Goal: Task Accomplishment & Management: Manage account settings

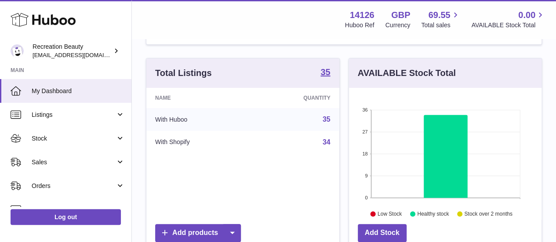
scroll to position [73, 0]
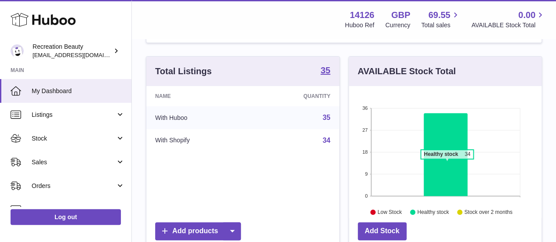
click at [446, 163] on icon at bounding box center [445, 154] width 44 height 83
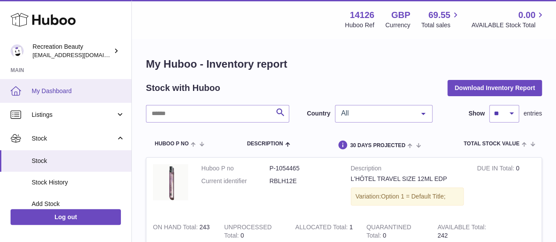
click at [53, 85] on link "My Dashboard" at bounding box center [65, 91] width 131 height 24
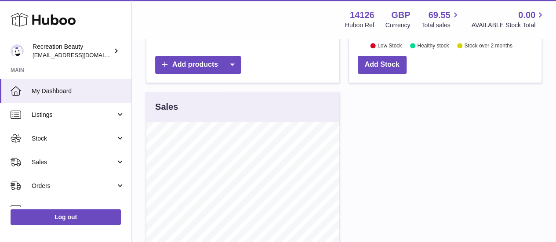
scroll to position [239, 0]
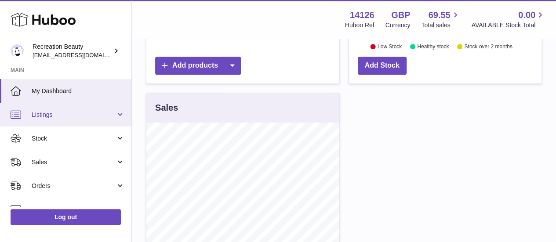
click at [56, 114] on span "Listings" at bounding box center [74, 115] width 84 height 8
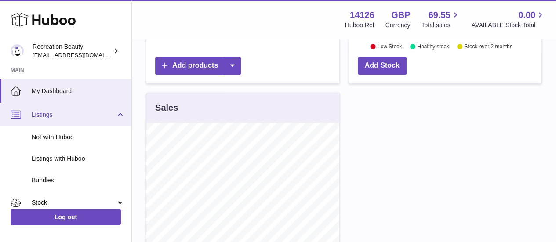
click at [76, 109] on link "Listings" at bounding box center [65, 115] width 131 height 24
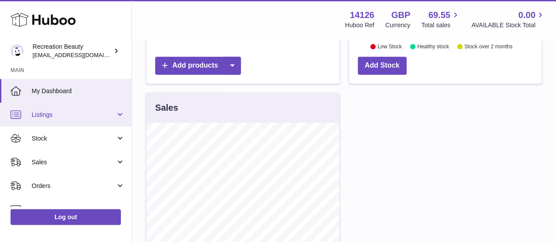
click at [76, 109] on link "Listings" at bounding box center [65, 115] width 131 height 24
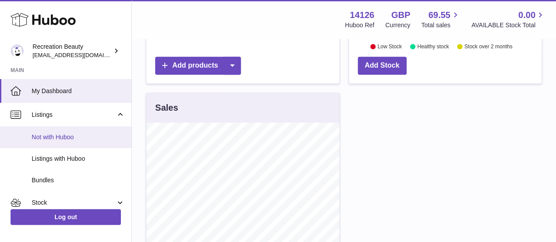
click at [64, 139] on span "Not with Huboo" at bounding box center [78, 137] width 93 height 8
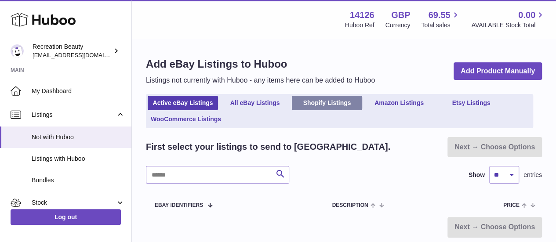
click at [324, 104] on link "Shopify Listings" at bounding box center [327, 103] width 70 height 14
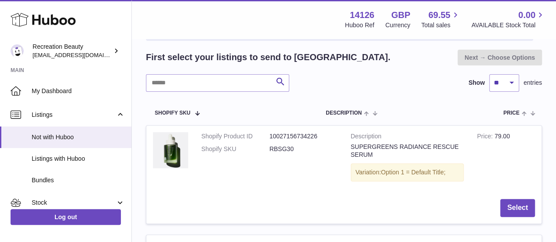
scroll to position [110, 0]
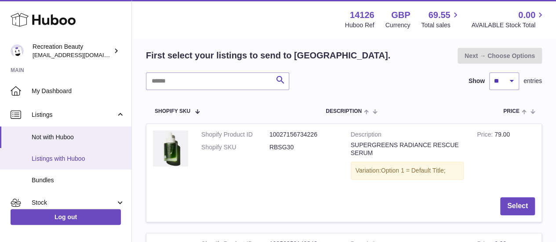
click at [83, 159] on span "Listings with Huboo" at bounding box center [78, 159] width 93 height 8
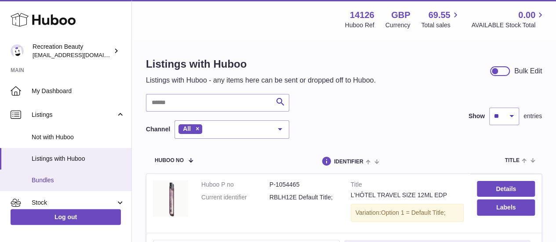
click at [82, 181] on span "Bundles" at bounding box center [78, 180] width 93 height 8
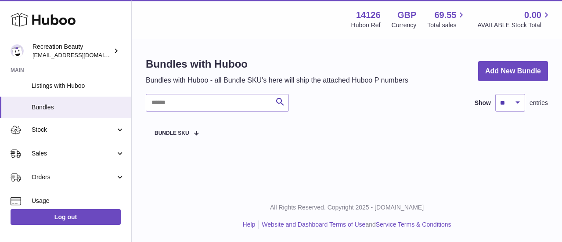
scroll to position [72, 0]
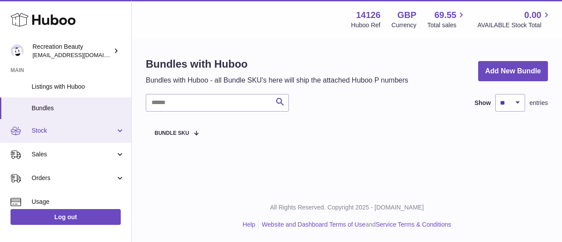
click at [93, 129] on span "Stock" at bounding box center [74, 131] width 84 height 8
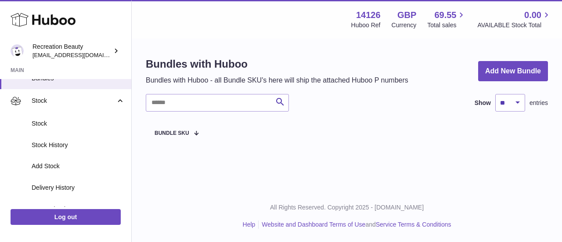
scroll to position [104, 0]
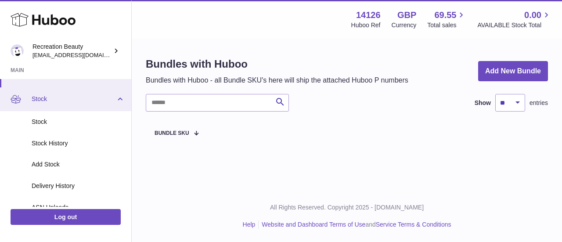
click at [98, 95] on span "Stock" at bounding box center [74, 99] width 84 height 8
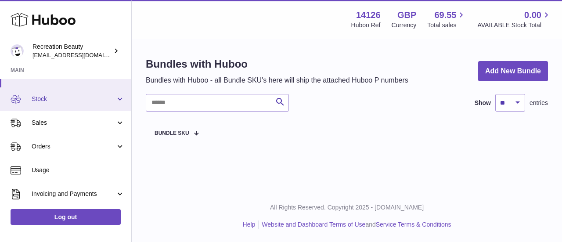
click at [98, 95] on span "Stock" at bounding box center [74, 99] width 84 height 8
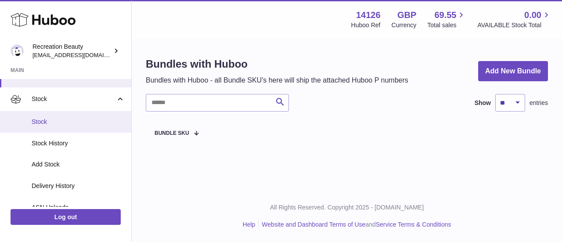
click at [67, 118] on span "Stock" at bounding box center [78, 122] width 93 height 8
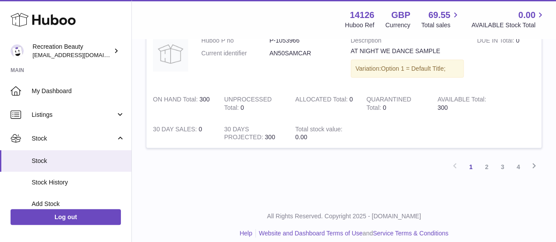
scroll to position [1298, 0]
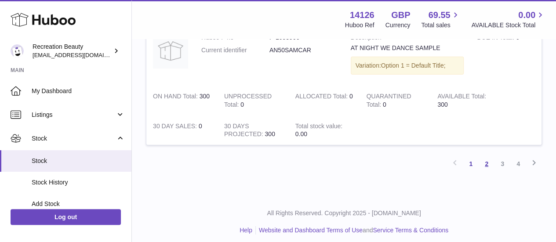
click at [488, 160] on link "2" at bounding box center [486, 164] width 16 height 16
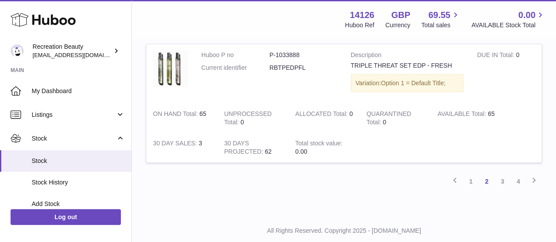
scroll to position [1315, 0]
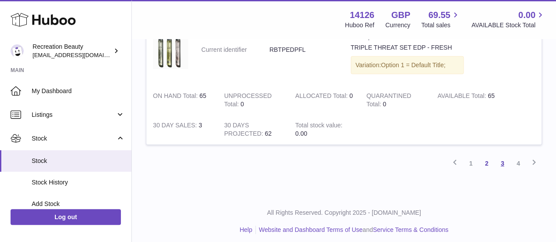
click at [503, 155] on link "3" at bounding box center [502, 163] width 16 height 16
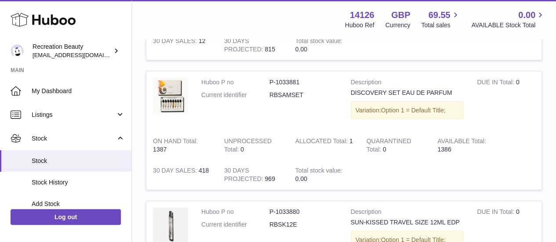
scroll to position [910, 0]
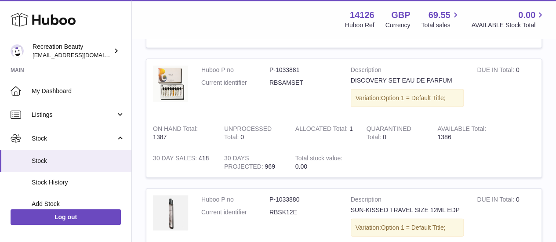
click at [459, 132] on td "AVAILABLE Total 1386" at bounding box center [465, 133] width 71 height 30
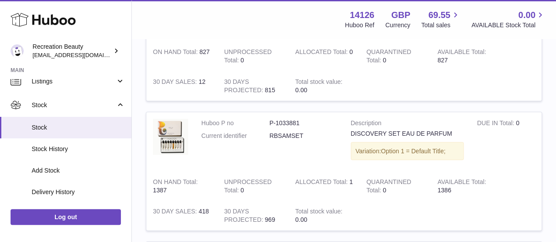
scroll to position [859, 0]
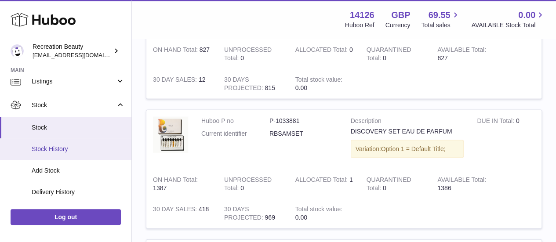
click at [36, 153] on link "Stock History" at bounding box center [65, 149] width 131 height 22
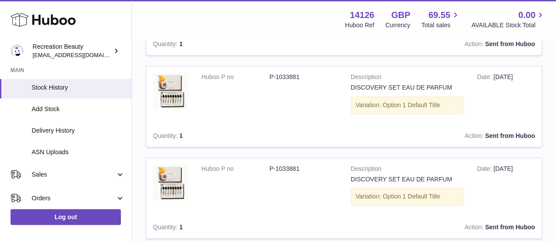
scroll to position [92, 0]
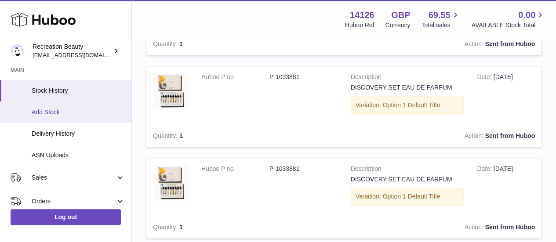
click at [61, 113] on span "Add Stock" at bounding box center [78, 112] width 93 height 8
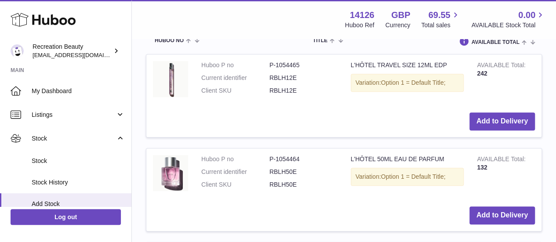
scroll to position [256, 0]
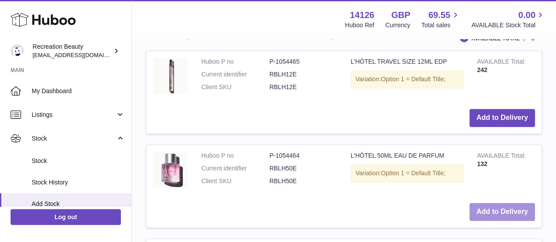
click at [509, 211] on button "Add to Delivery" at bounding box center [501, 212] width 65 height 18
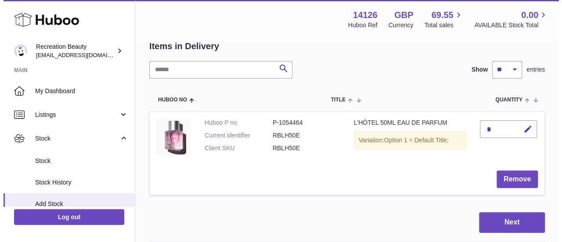
scroll to position [81, 0]
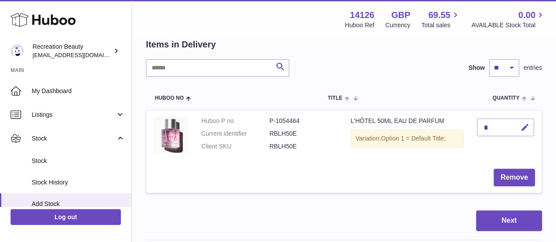
click at [523, 126] on icon "button" at bounding box center [524, 127] width 9 height 9
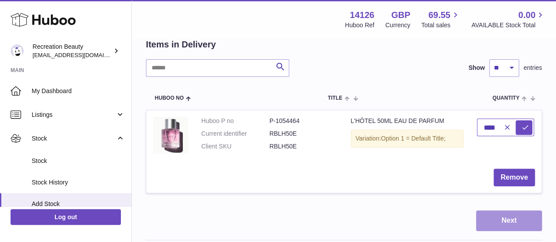
type input "****"
click at [499, 224] on button "Next" at bounding box center [509, 220] width 66 height 21
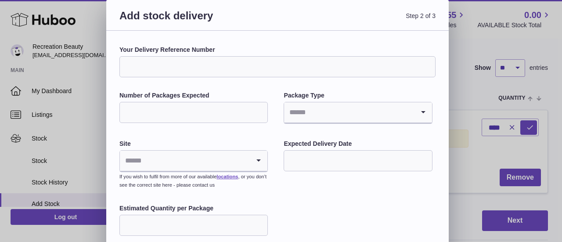
click at [201, 65] on input "Your Delivery Reference Number" at bounding box center [277, 66] width 316 height 21
click at [201, 109] on input "Number of Packages Expected" at bounding box center [193, 112] width 148 height 21
click at [298, 111] on input "Search for option" at bounding box center [349, 112] width 130 height 20
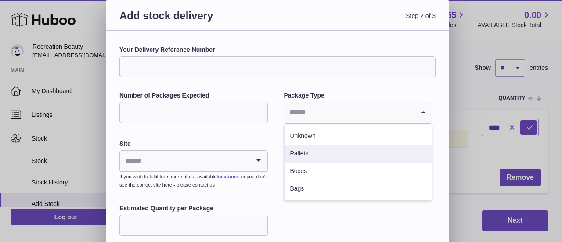
click at [298, 156] on li "Pallets" at bounding box center [358, 154] width 147 height 18
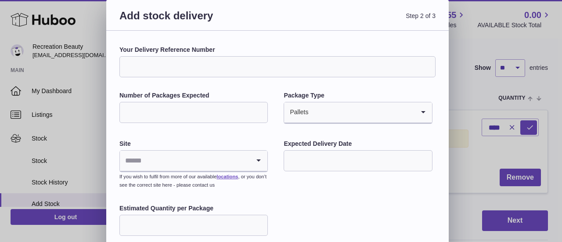
click at [185, 109] on input "*" at bounding box center [193, 112] width 148 height 21
type input "**"
click at [317, 109] on input "Search for option" at bounding box center [361, 112] width 105 height 20
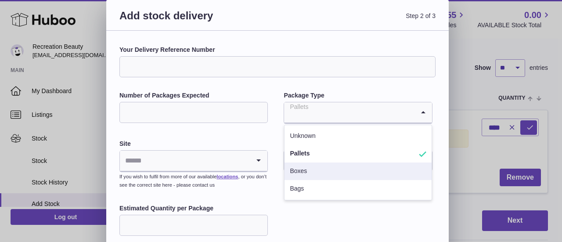
click at [304, 177] on li "Boxes" at bounding box center [358, 172] width 147 height 18
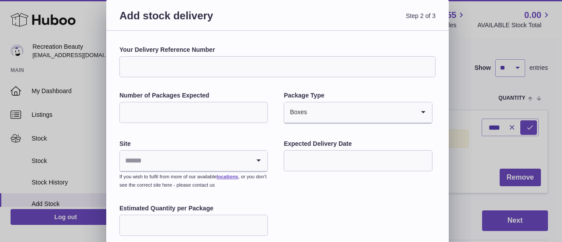
click at [193, 163] on input "Search for option" at bounding box center [185, 161] width 130 height 20
click at [305, 159] on input "text" at bounding box center [358, 160] width 148 height 21
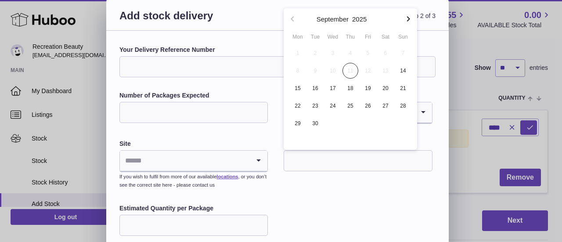
click at [352, 186] on div "Your Delivery Reference Number Number of Packages Expected ** Package Type Boxe…" at bounding box center [277, 152] width 316 height 213
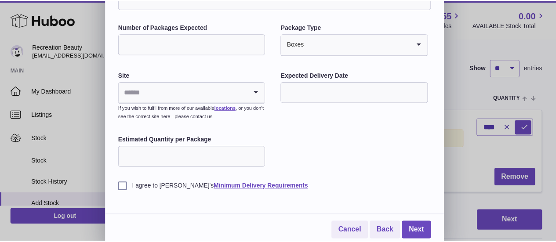
scroll to position [71, 0]
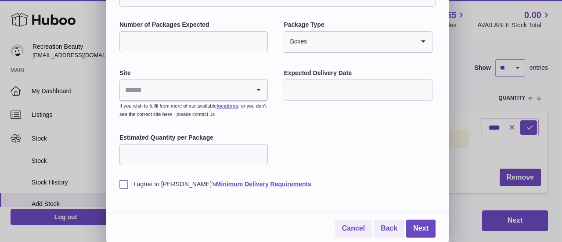
click at [325, 92] on input "text" at bounding box center [358, 90] width 148 height 21
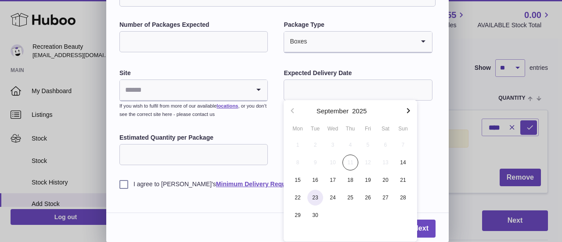
click at [308, 193] on span "23" at bounding box center [315, 198] width 16 height 16
type input "**********"
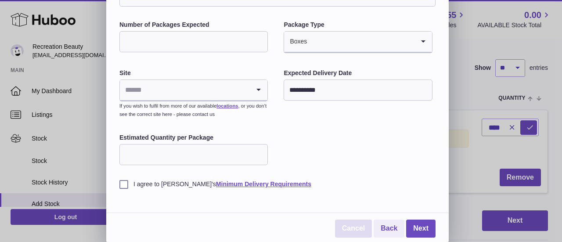
click at [363, 224] on link "Cancel" at bounding box center [353, 229] width 37 height 18
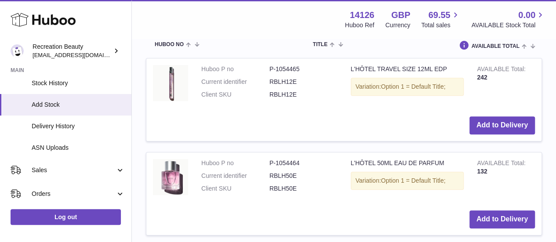
scroll to position [239, 0]
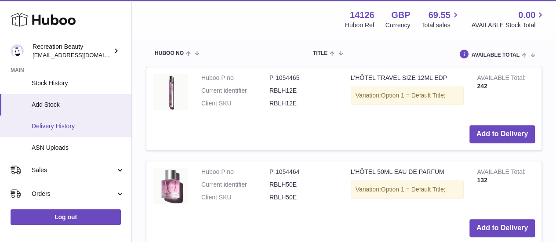
click at [62, 127] on span "Delivery History" at bounding box center [78, 126] width 93 height 8
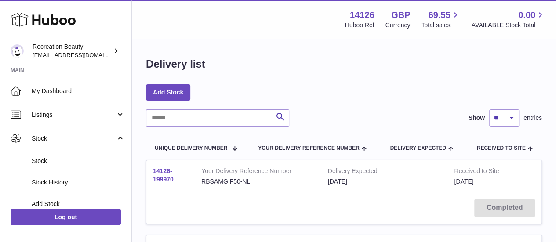
click at [169, 180] on link "14126-199970" at bounding box center [163, 174] width 21 height 15
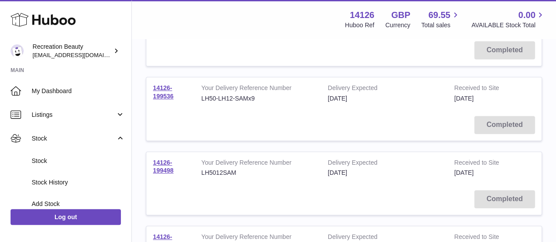
scroll to position [155, 0]
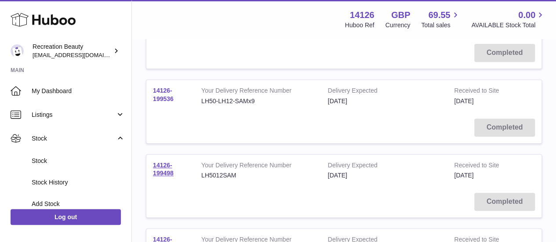
click at [166, 92] on link "14126-199536" at bounding box center [163, 94] width 21 height 15
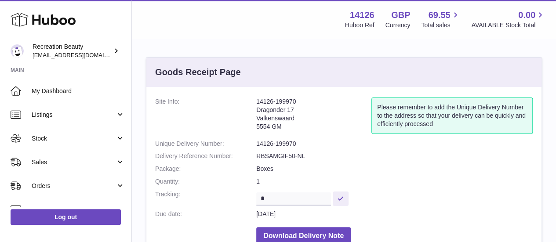
drag, startPoint x: 550, startPoint y: 49, endPoint x: 558, endPoint y: 46, distance: 8.5
click at [555, 46] on html ".st0{fill:#141414;}" at bounding box center [278, 121] width 556 height 242
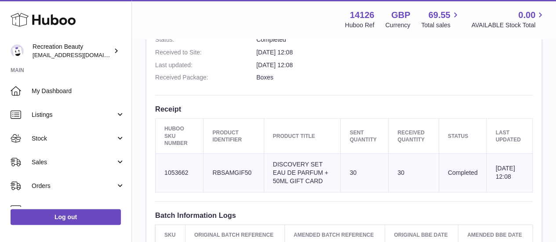
scroll to position [262, 0]
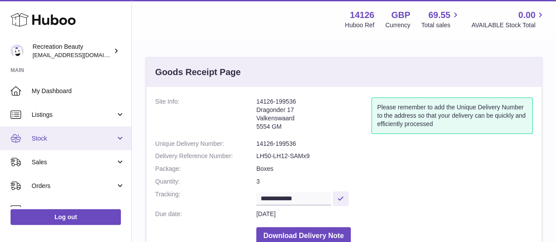
click at [78, 134] on span "Stock" at bounding box center [74, 138] width 84 height 8
click at [79, 139] on span "Stock" at bounding box center [74, 138] width 84 height 8
click at [93, 136] on span "Stock" at bounding box center [74, 138] width 84 height 8
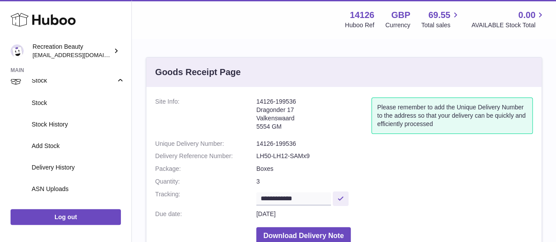
scroll to position [68, 0]
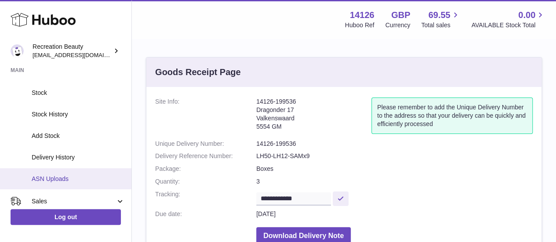
click at [59, 175] on span "ASN Uploads" at bounding box center [78, 179] width 93 height 8
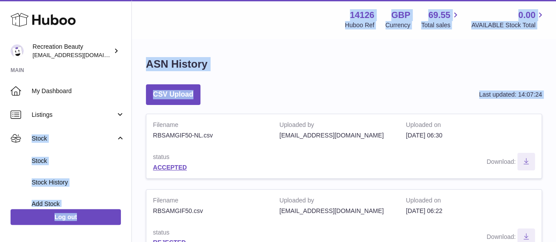
drag, startPoint x: 132, startPoint y: 109, endPoint x: 130, endPoint y: 117, distance: 8.4
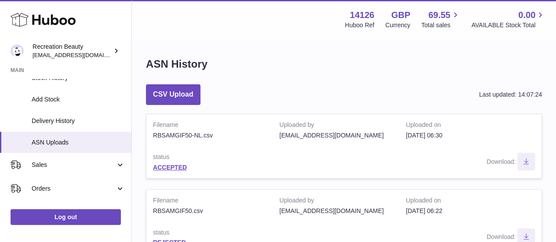
scroll to position [88, 0]
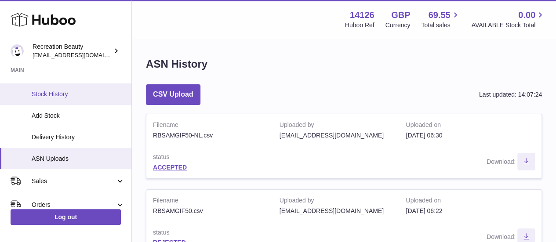
click at [77, 90] on span "Stock History" at bounding box center [78, 94] width 93 height 8
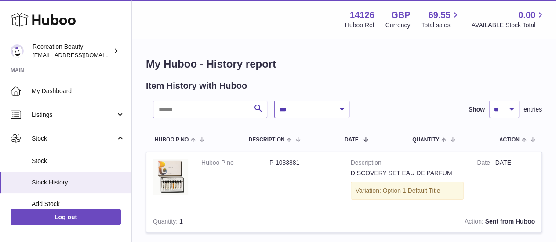
click at [310, 115] on select "**********" at bounding box center [311, 110] width 75 height 18
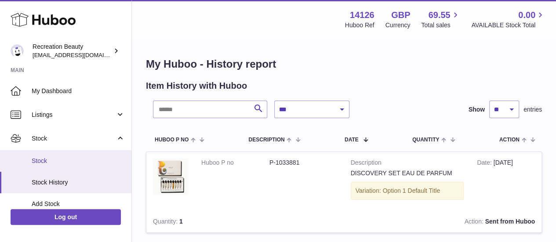
click at [78, 160] on span "Stock" at bounding box center [78, 161] width 93 height 8
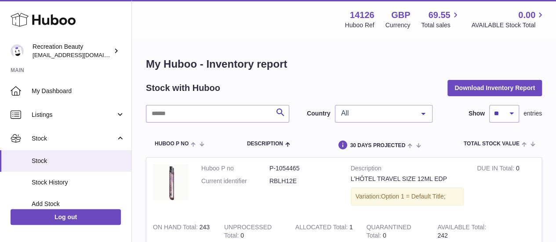
click at [379, 116] on span "All" at bounding box center [377, 113] width 76 height 9
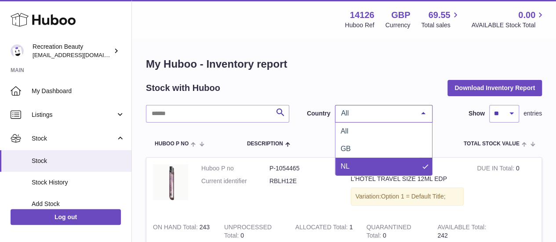
click at [358, 162] on span "NL" at bounding box center [383, 167] width 97 height 18
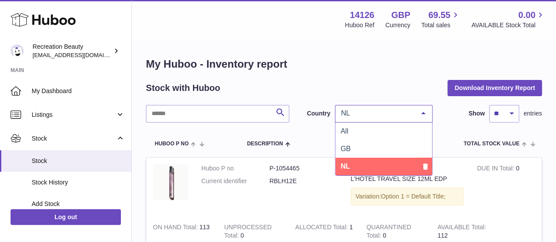
click at [358, 117] on div "NL" at bounding box center [384, 114] width 98 height 18
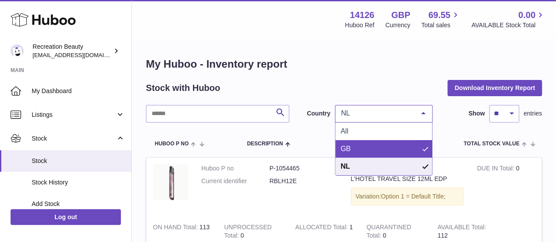
click at [351, 148] on span "GB" at bounding box center [383, 149] width 97 height 18
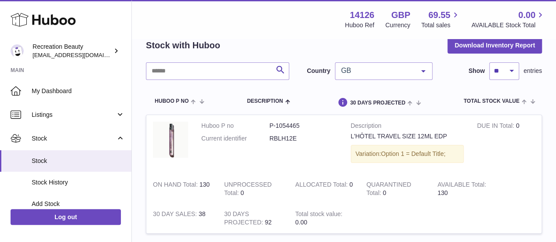
scroll to position [39, 0]
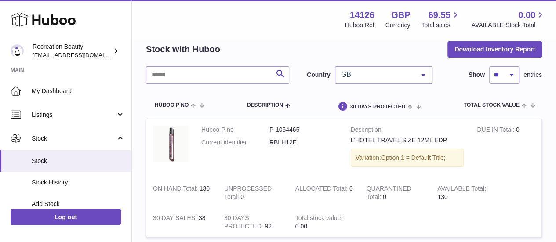
click at [390, 70] on span "GB" at bounding box center [377, 74] width 76 height 9
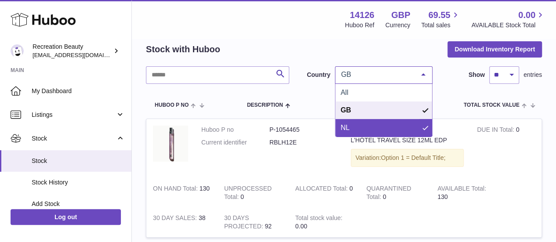
click at [351, 124] on span "NL" at bounding box center [383, 128] width 97 height 18
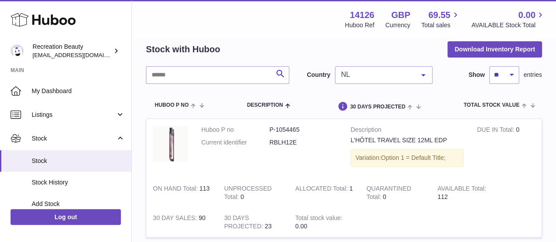
click at [390, 73] on span "NL" at bounding box center [377, 74] width 76 height 9
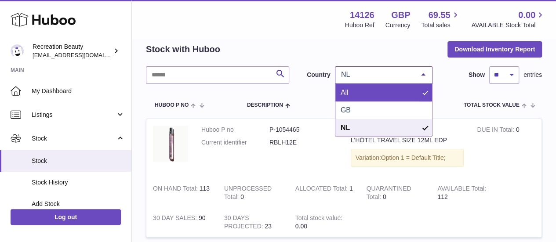
click at [365, 94] on span "All" at bounding box center [383, 93] width 97 height 18
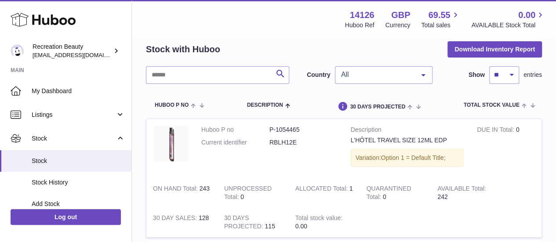
click at [364, 78] on span "All" at bounding box center [377, 74] width 76 height 9
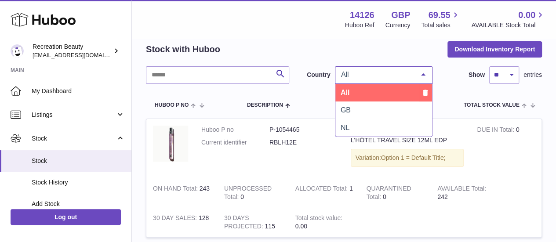
click at [365, 89] on span "All" at bounding box center [383, 93] width 97 height 18
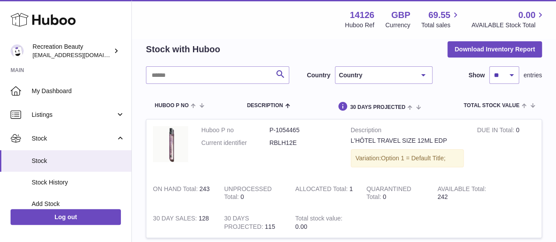
click at [390, 68] on div "Country" at bounding box center [384, 75] width 98 height 18
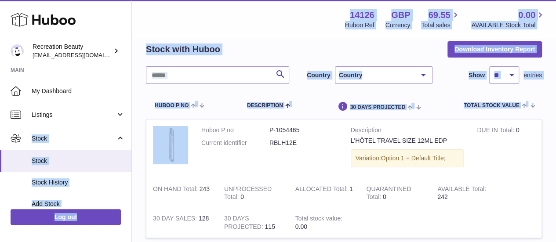
drag, startPoint x: 131, startPoint y: 114, endPoint x: 132, endPoint y: 122, distance: 7.9
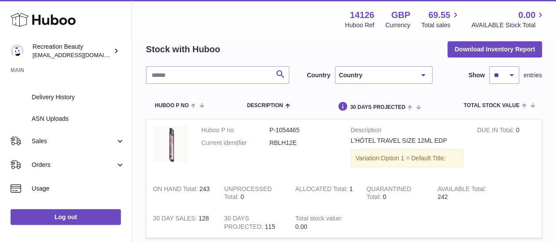
scroll to position [128, 0]
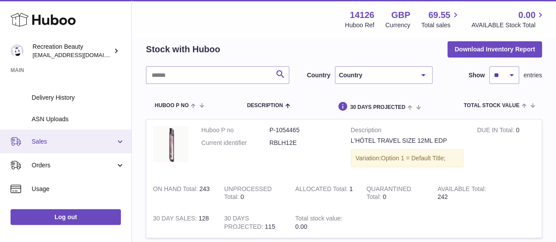
click at [105, 145] on span "Sales" at bounding box center [74, 141] width 84 height 8
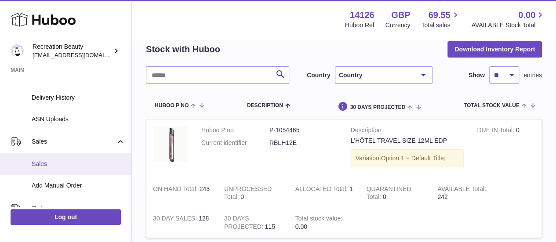
click at [60, 166] on span "Sales" at bounding box center [78, 164] width 93 height 8
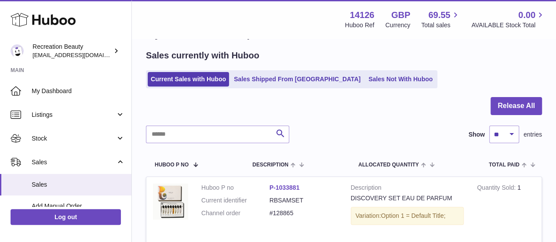
scroll to position [25, 0]
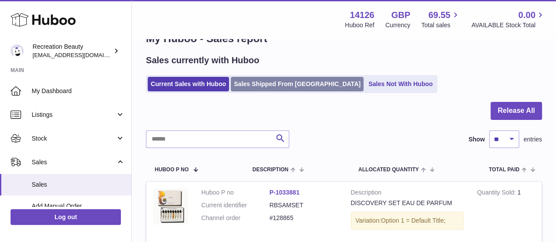
click at [262, 88] on link "Sales Shipped From [GEOGRAPHIC_DATA]" at bounding box center [297, 84] width 133 height 14
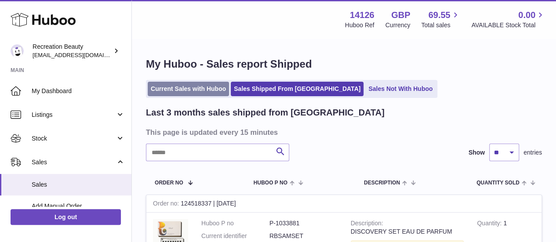
click at [179, 92] on link "Current Sales with Huboo" at bounding box center [188, 89] width 81 height 14
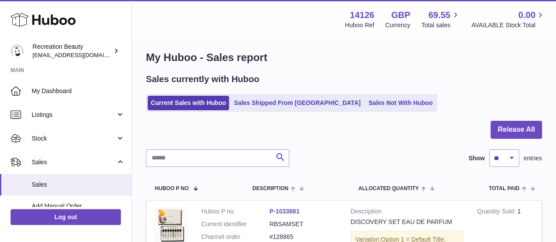
scroll to position [2, 0]
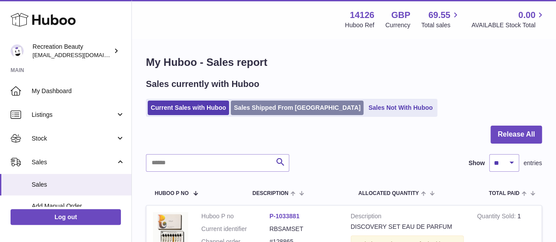
click at [267, 113] on link "Sales Shipped From [GEOGRAPHIC_DATA]" at bounding box center [297, 108] width 133 height 14
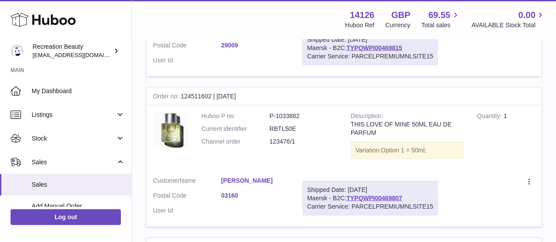
scroll to position [835, 0]
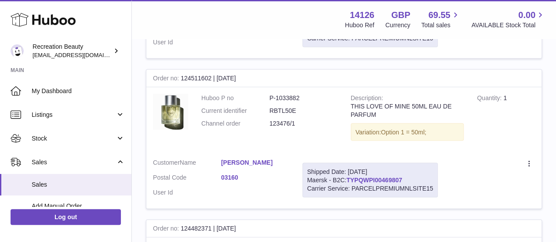
click at [387, 177] on link "TYPQWPI00469807" at bounding box center [374, 180] width 56 height 7
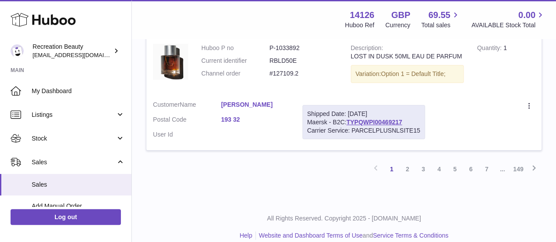
scroll to position [1464, 0]
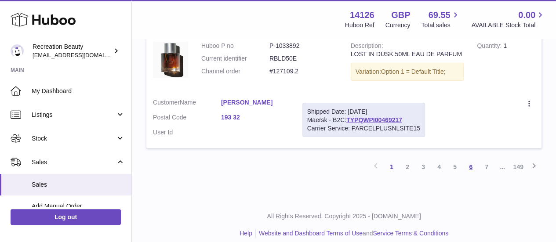
click at [469, 159] on link "6" at bounding box center [471, 167] width 16 height 16
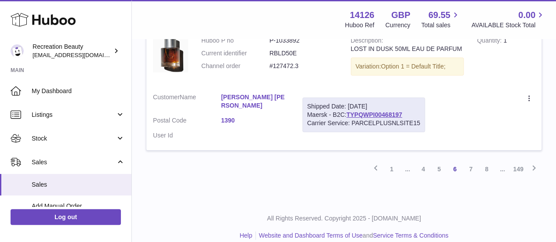
scroll to position [1471, 0]
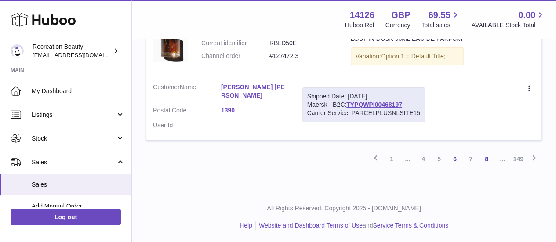
click at [487, 159] on link "8" at bounding box center [486, 159] width 16 height 16
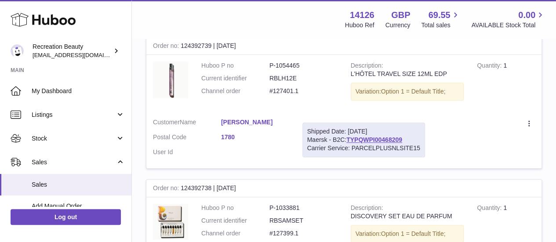
scroll to position [298, 0]
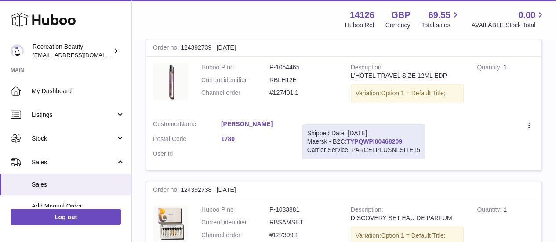
click at [372, 138] on link "TYPQWPI00468209" at bounding box center [374, 141] width 56 height 7
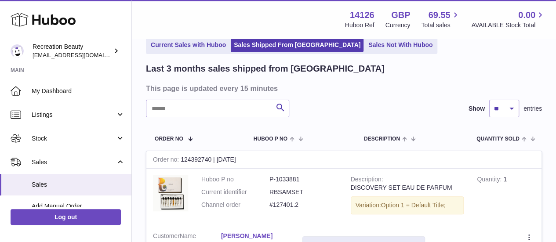
scroll to position [0, 0]
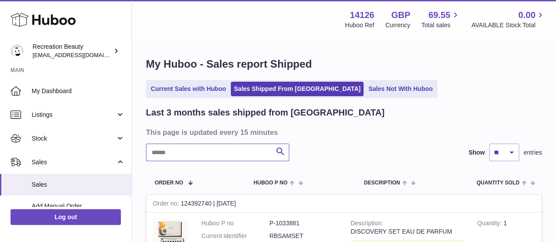
click at [226, 157] on input "text" at bounding box center [217, 153] width 143 height 18
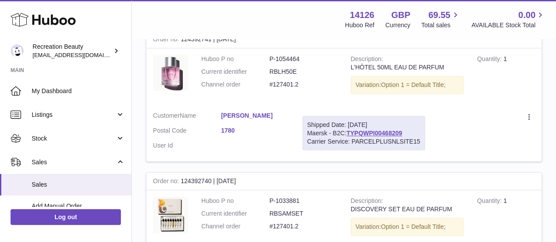
scroll to position [167, 0]
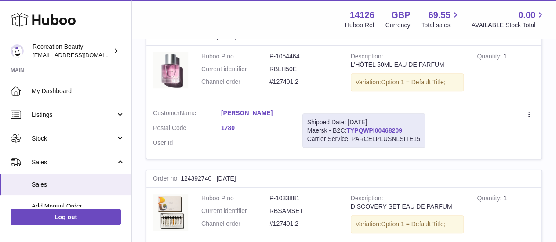
type input "*******"
click at [370, 130] on link "TYPQWPI00468209" at bounding box center [374, 130] width 56 height 7
click at [372, 129] on link "TYPQWPI00468209" at bounding box center [374, 130] width 56 height 7
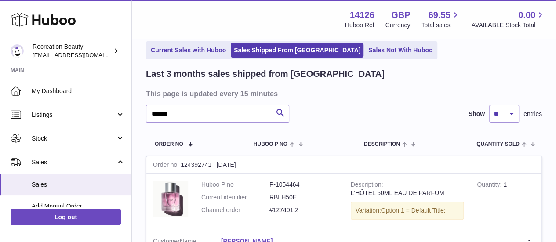
scroll to position [40, 0]
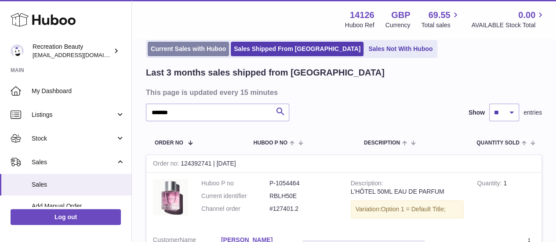
click at [177, 47] on link "Current Sales with Huboo" at bounding box center [188, 49] width 81 height 14
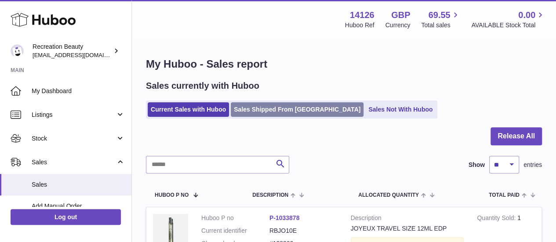
click at [267, 109] on link "Sales Shipped From Huboo" at bounding box center [297, 109] width 133 height 14
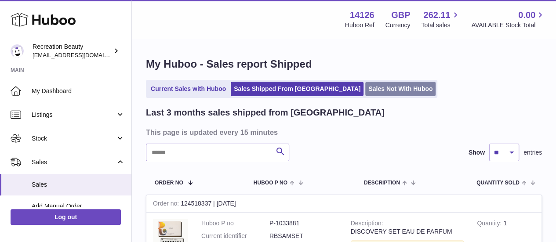
click at [365, 85] on link "Sales Not With Huboo" at bounding box center [400, 89] width 70 height 14
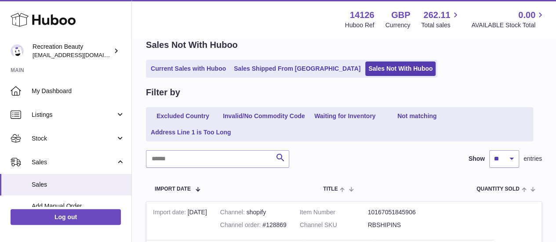
scroll to position [47, 0]
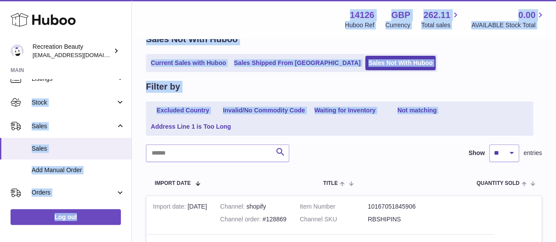
scroll to position [38, 0]
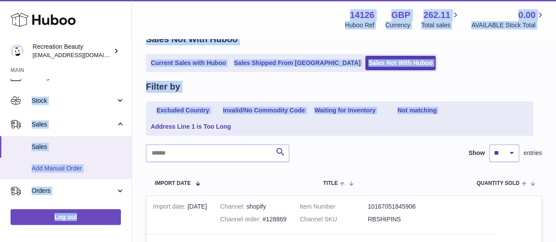
click at [100, 168] on span "Add Manual Order" at bounding box center [78, 168] width 93 height 8
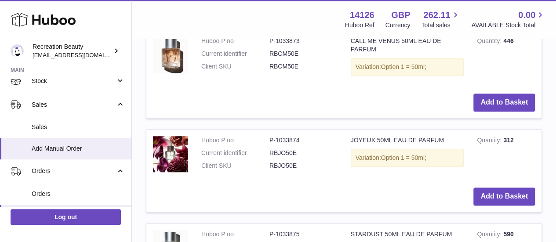
scroll to position [255, 0]
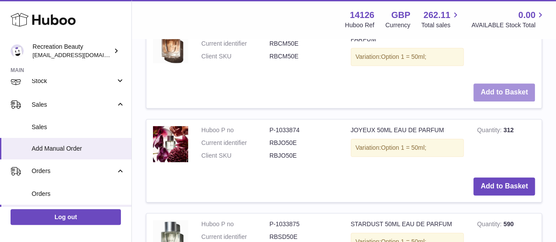
click at [512, 88] on button "Add to Basket" at bounding box center [503, 92] width 61 height 18
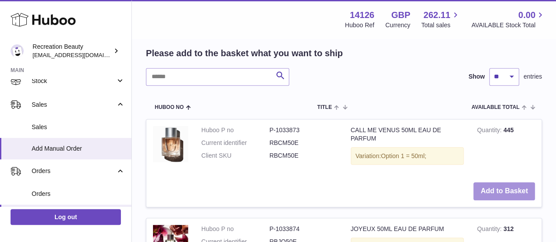
scroll to position [353, 0]
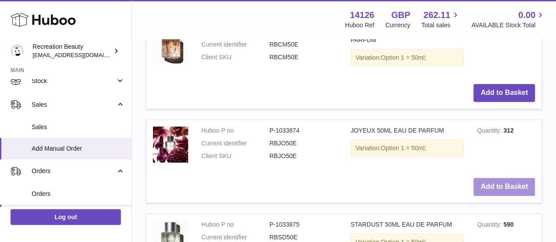
click at [499, 186] on button "Add to Basket" at bounding box center [503, 187] width 61 height 18
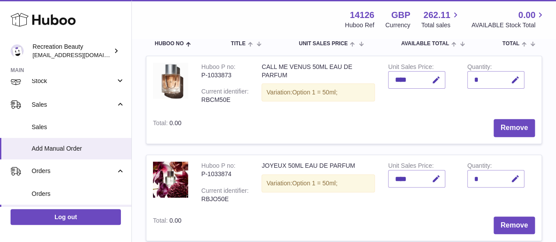
scroll to position [106, 0]
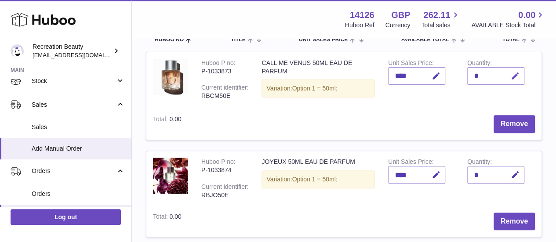
click at [517, 74] on icon "button" at bounding box center [514, 76] width 9 height 9
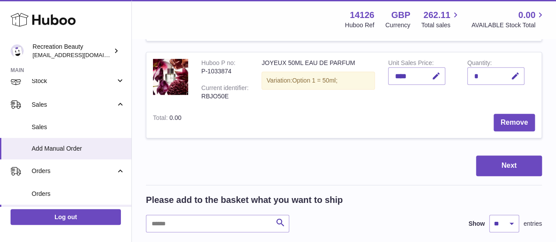
scroll to position [211, 0]
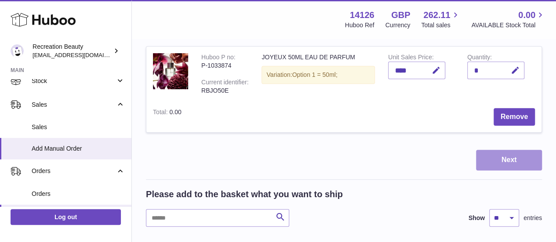
type input "*"
click at [514, 155] on button "Next" at bounding box center [509, 160] width 66 height 21
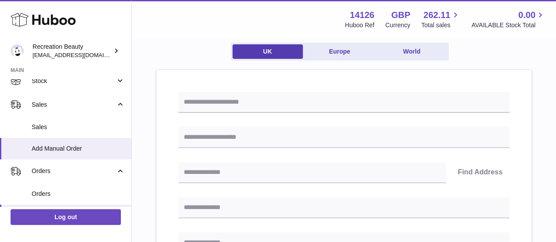
scroll to position [78, 0]
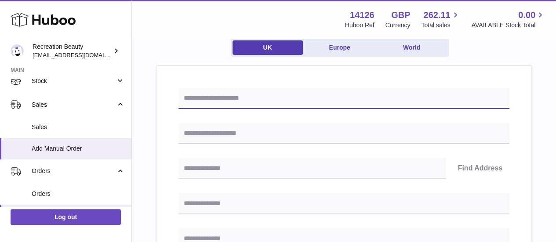
click at [302, 98] on input "text" at bounding box center [343, 98] width 331 height 21
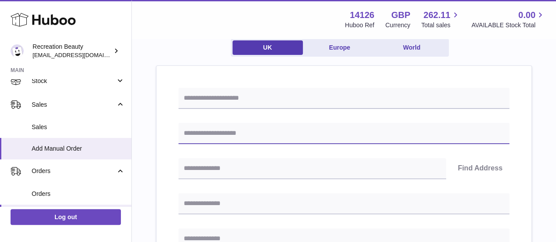
click at [283, 128] on input "text" at bounding box center [343, 133] width 331 height 21
type input "**********"
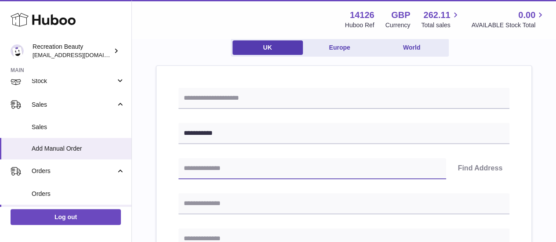
click at [296, 169] on input "text" at bounding box center [312, 168] width 268 height 21
type input "********"
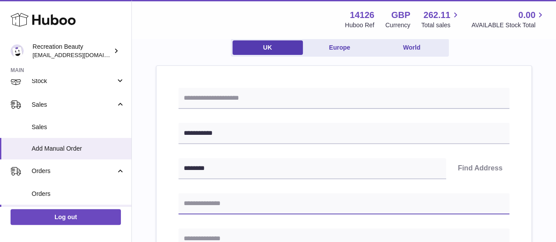
type input "**********"
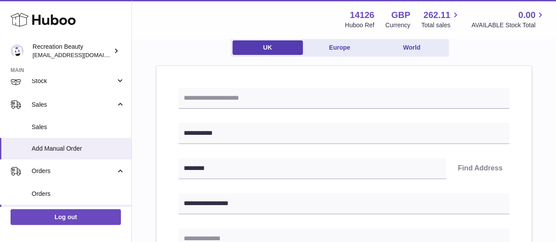
type input "**********"
type input "*******"
type input "********"
type input "**********"
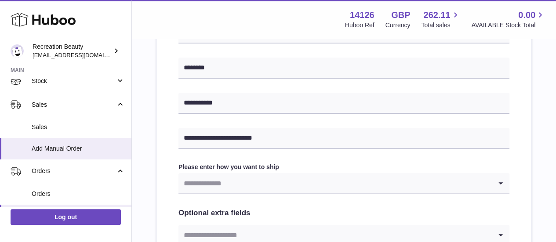
scroll to position [372, 0]
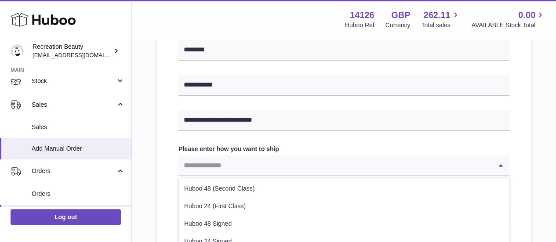
click at [433, 164] on input "Search for option" at bounding box center [334, 165] width 313 height 20
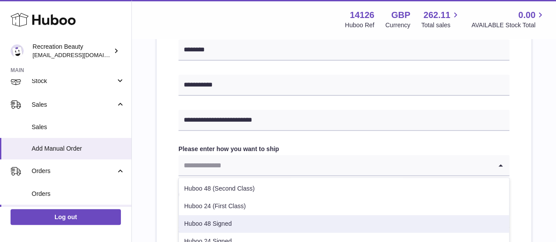
click at [295, 217] on li "Huboo 48 Signed" at bounding box center [344, 224] width 330 height 18
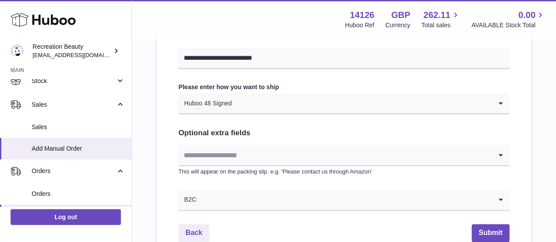
scroll to position [438, 0]
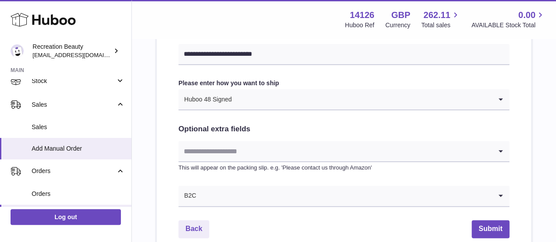
click at [429, 155] on input "Search for option" at bounding box center [334, 151] width 313 height 20
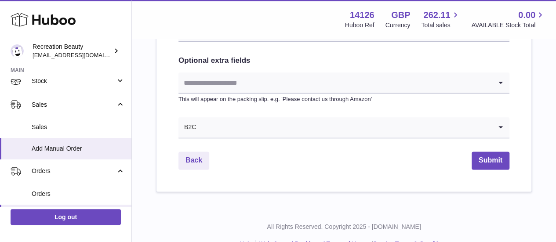
scroll to position [498, 0]
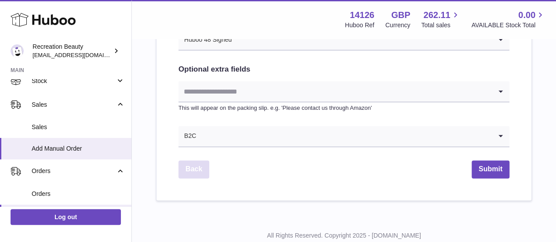
click at [185, 169] on link "Back" at bounding box center [193, 169] width 31 height 18
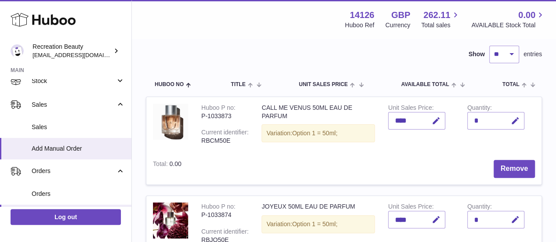
scroll to position [51, 0]
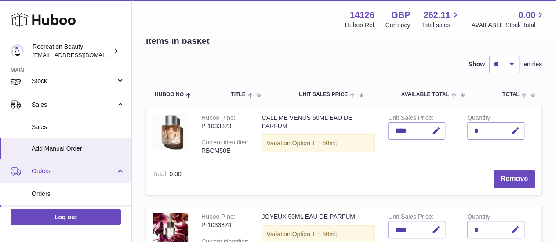
click at [86, 172] on span "Orders" at bounding box center [74, 171] width 84 height 8
click at [55, 170] on span "Orders" at bounding box center [74, 171] width 84 height 8
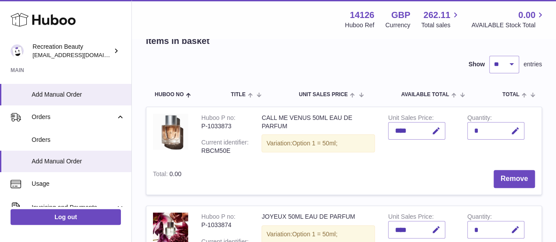
scroll to position [121, 0]
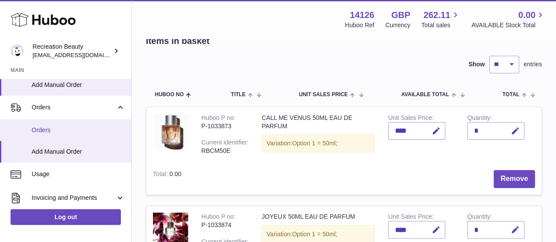
click at [75, 130] on span "Orders" at bounding box center [78, 130] width 93 height 8
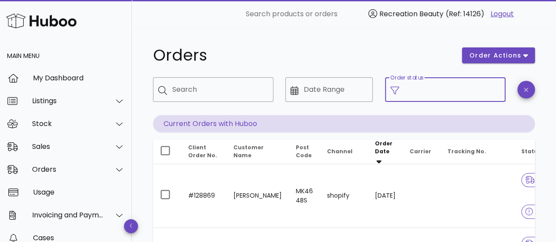
click at [411, 90] on input "Order status" at bounding box center [452, 90] width 96 height 14
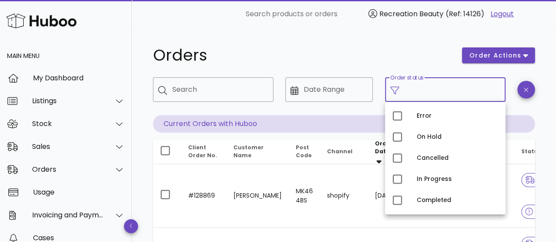
click at [384, 59] on h1 "Orders" at bounding box center [302, 55] width 298 height 16
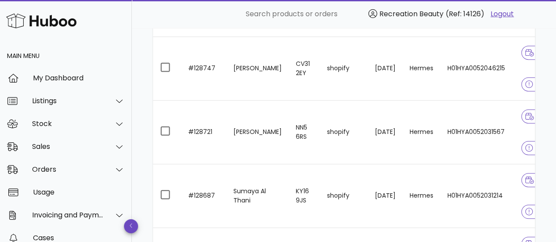
scroll to position [253, 0]
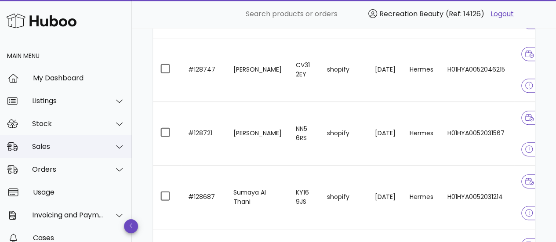
click at [88, 146] on div "Sales" at bounding box center [68, 146] width 72 height 8
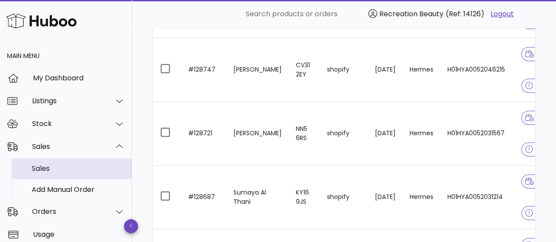
click at [74, 172] on div "Sales" at bounding box center [78, 168] width 93 height 8
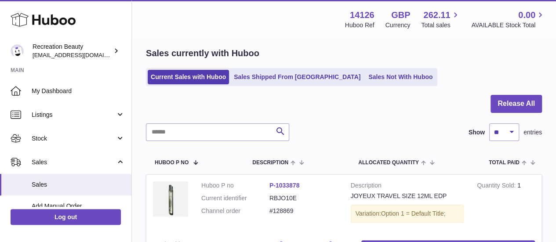
scroll to position [25, 0]
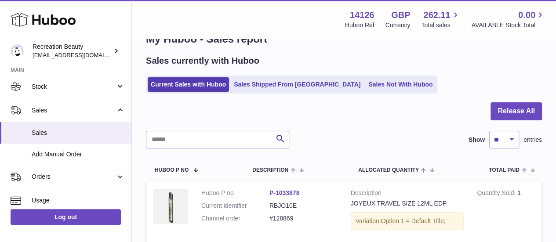
scroll to position [74, 0]
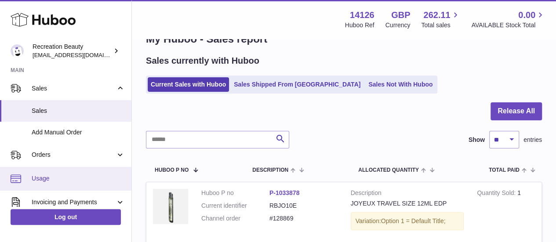
click at [79, 182] on span "Usage" at bounding box center [78, 178] width 93 height 8
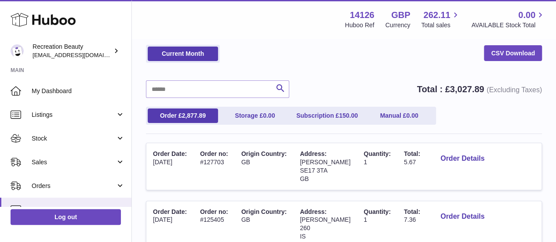
scroll to position [40, 0]
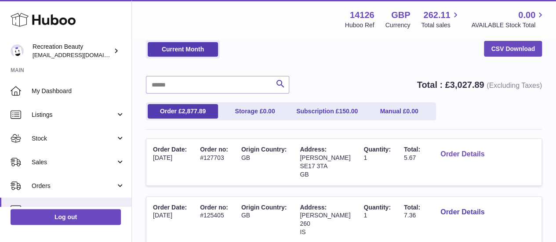
click at [450, 153] on button "Order Details" at bounding box center [462, 154] width 58 height 18
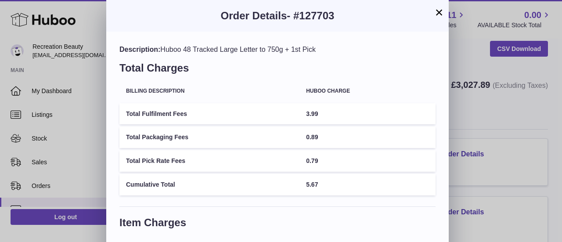
click at [437, 14] on button "×" at bounding box center [439, 12] width 11 height 11
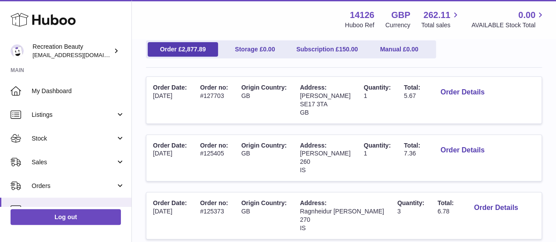
scroll to position [109, 0]
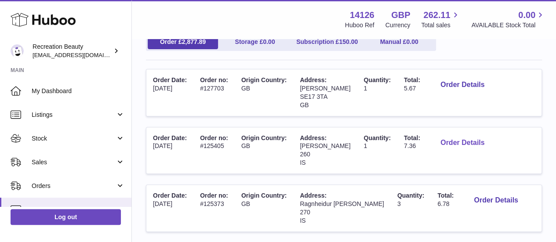
click at [467, 145] on button "Order Details" at bounding box center [462, 143] width 58 height 18
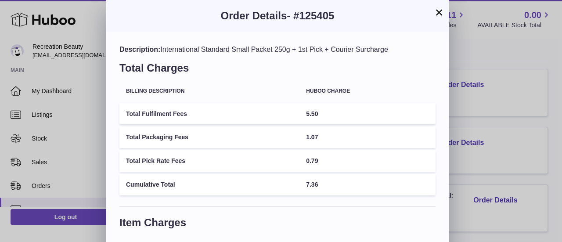
click at [442, 15] on button "×" at bounding box center [439, 12] width 11 height 11
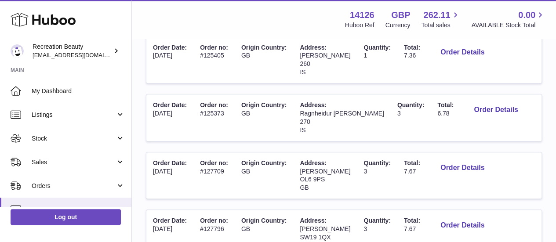
scroll to position [200, 0]
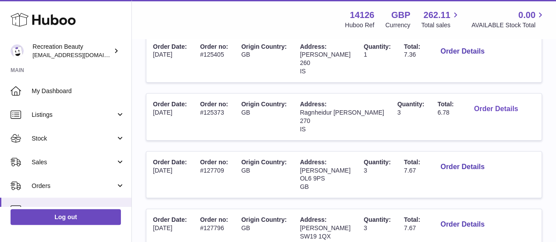
click at [491, 108] on button "Order Details" at bounding box center [495, 109] width 58 height 18
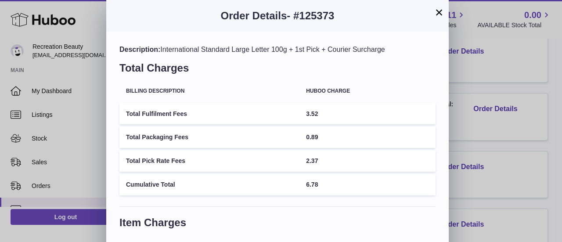
click at [441, 15] on button "×" at bounding box center [439, 12] width 11 height 11
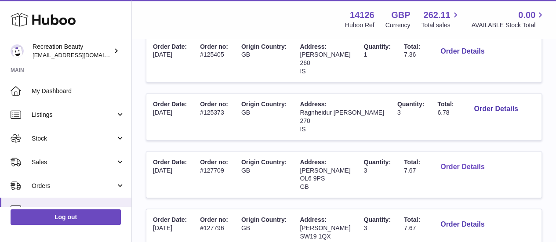
click at [433, 163] on button "Order Details" at bounding box center [462, 167] width 58 height 18
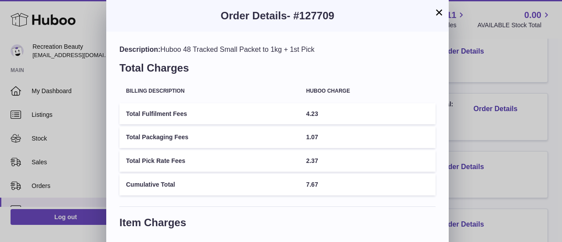
click at [437, 7] on button "×" at bounding box center [439, 12] width 11 height 11
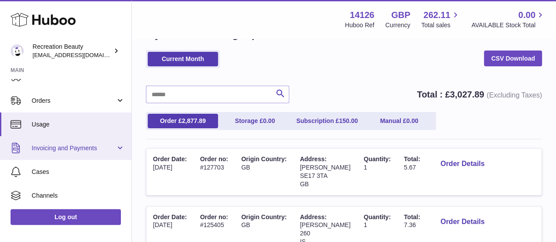
scroll to position [86, 0]
click at [87, 141] on link "Invoicing and Payments" at bounding box center [65, 147] width 131 height 24
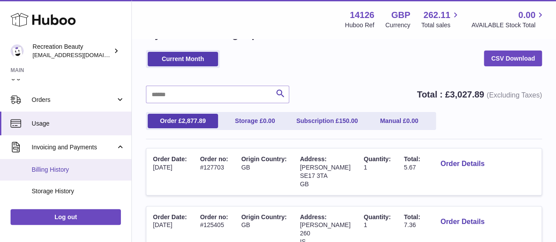
click at [79, 174] on link "Billing History" at bounding box center [65, 170] width 131 height 22
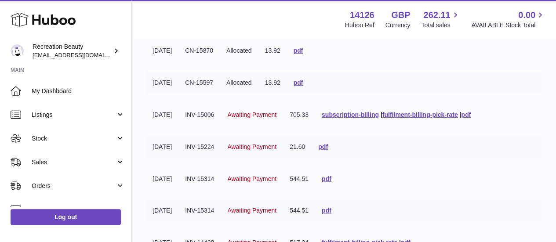
scroll to position [141, 0]
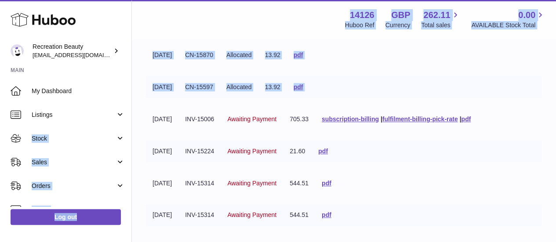
click at [131, 115] on div "Huboo Recreation Beauty [EMAIL_ADDRESS][DOMAIN_NAME] Main My Dashboard Listings…" at bounding box center [278, 141] width 556 height 565
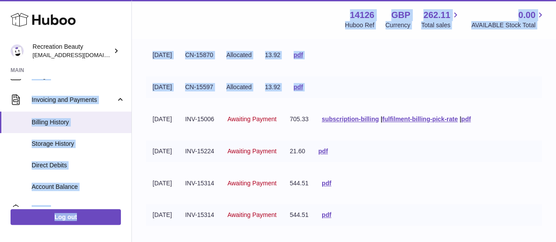
scroll to position [134, 0]
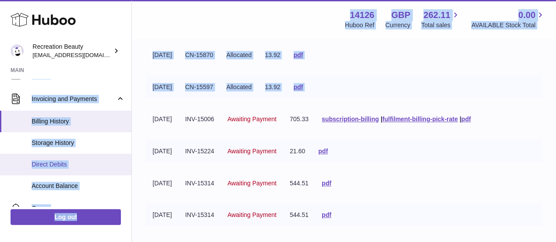
click at [95, 163] on span "Direct Debits" at bounding box center [78, 164] width 93 height 8
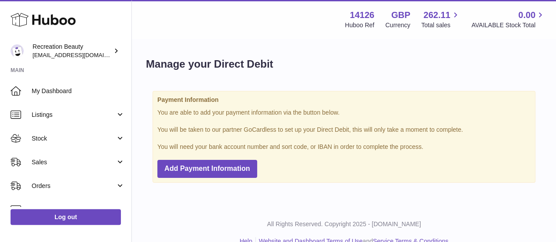
click at [144, 156] on div "Manage your Direct Debit Payment Information You are able to add your payment i…" at bounding box center [344, 123] width 424 height 167
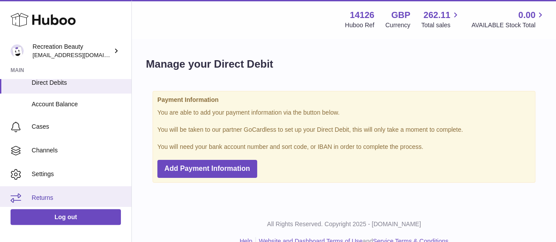
scroll to position [219, 0]
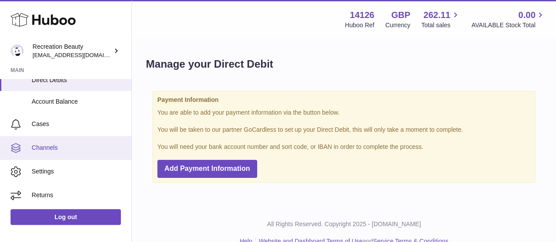
click at [67, 140] on link "Channels" at bounding box center [65, 148] width 131 height 24
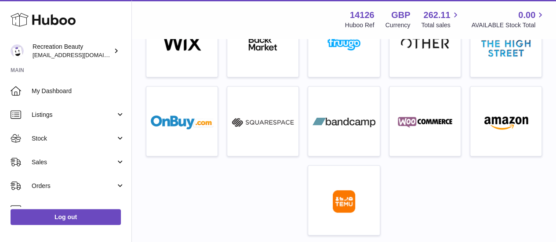
scroll to position [329, 0]
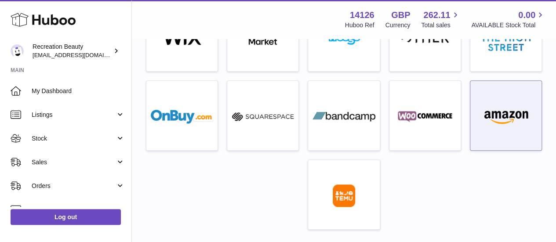
click at [498, 98] on div at bounding box center [505, 118] width 62 height 56
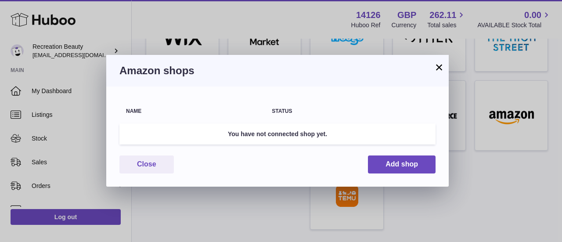
click at [437, 65] on button "×" at bounding box center [439, 67] width 11 height 11
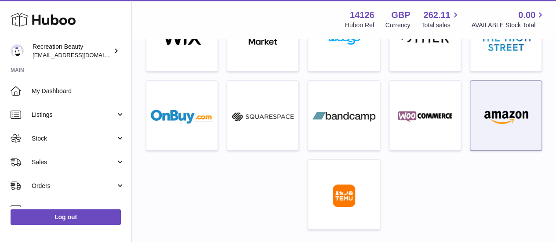
click at [481, 96] on div at bounding box center [505, 118] width 62 height 56
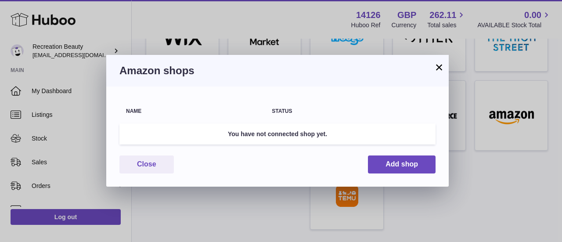
click at [436, 72] on button "×" at bounding box center [439, 67] width 11 height 11
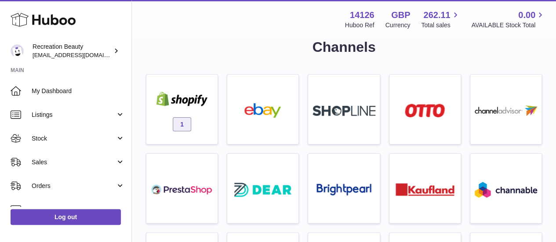
scroll to position [0, 0]
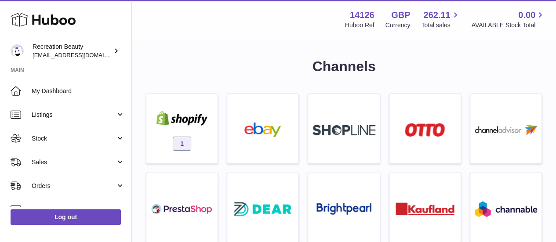
drag, startPoint x: 131, startPoint y: 106, endPoint x: 130, endPoint y: 111, distance: 5.0
click at [130, 111] on div "Huboo Recreation Beauty internalAdmin-14126@internal.huboo.com Main My Dashboar…" at bounding box center [66, 121] width 132 height 242
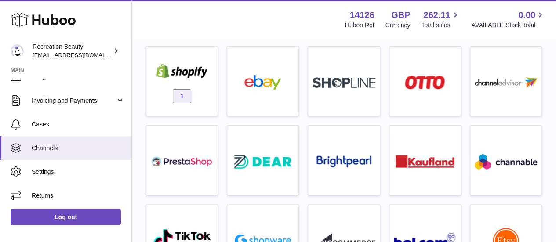
scroll to position [44, 0]
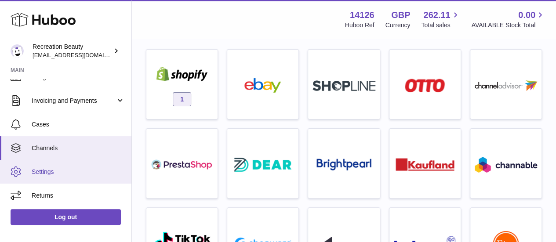
click at [89, 171] on span "Settings" at bounding box center [78, 172] width 93 height 8
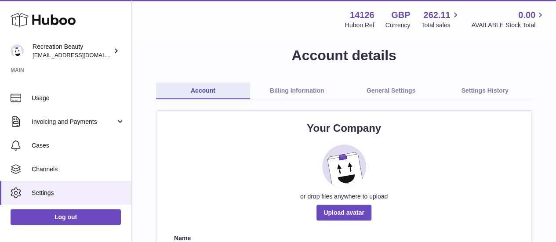
scroll to position [133, 0]
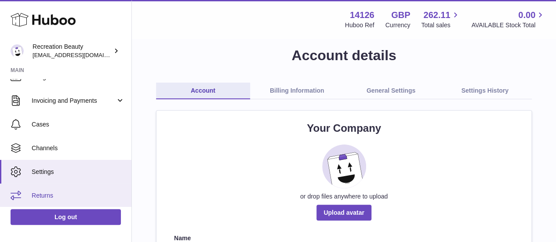
click at [87, 199] on link "Returns" at bounding box center [65, 196] width 131 height 24
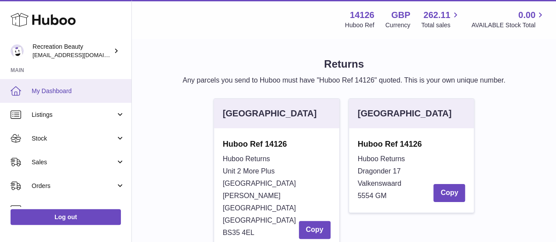
click at [93, 85] on link "My Dashboard" at bounding box center [65, 91] width 131 height 24
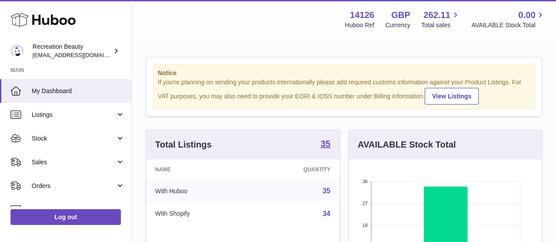
scroll to position [137, 192]
